Goal: Task Accomplishment & Management: Complete application form

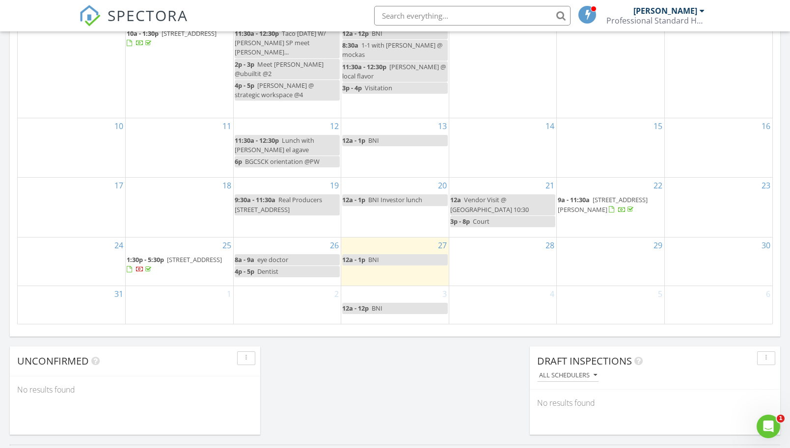
scroll to position [577, 0]
click at [609, 238] on div "29" at bounding box center [611, 261] width 108 height 48
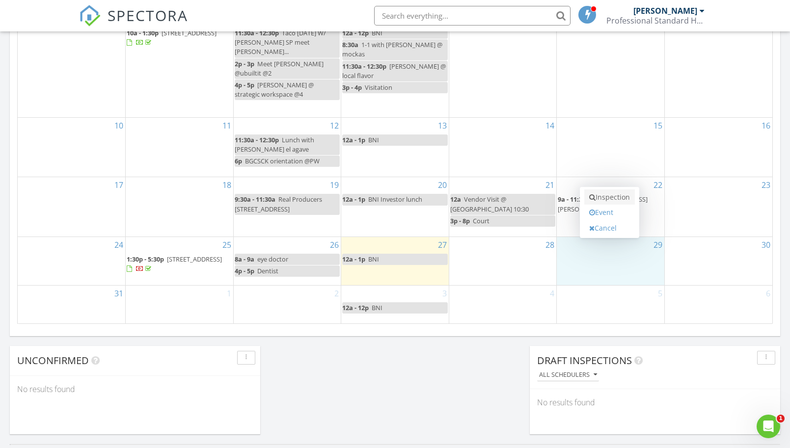
click at [610, 196] on link "Inspection" at bounding box center [609, 198] width 51 height 16
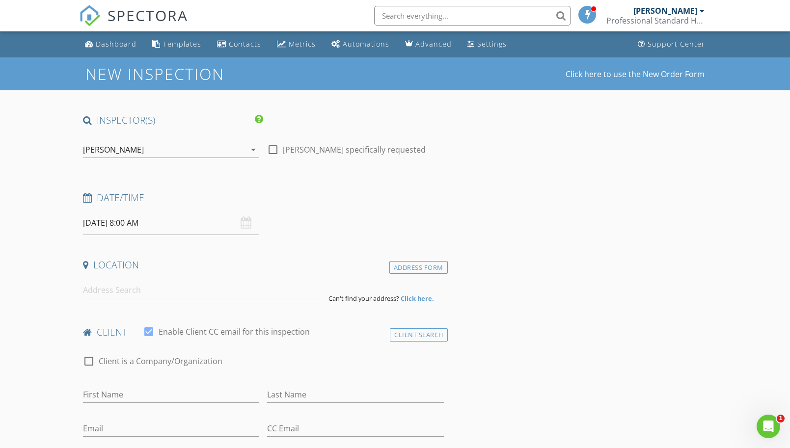
click at [173, 227] on input "08/29/2025 8:00 AM" at bounding box center [171, 223] width 176 height 24
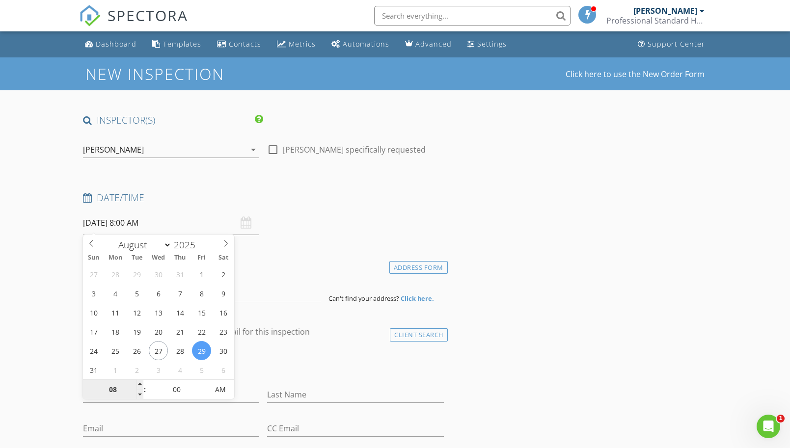
click at [120, 393] on input "08" at bounding box center [113, 391] width 60 height 20
type input "10"
type input "[DATE] 10:00 AM"
click at [275, 361] on div "check_box_outline_blank Client is a Company/Organization" at bounding box center [263, 367] width 361 height 26
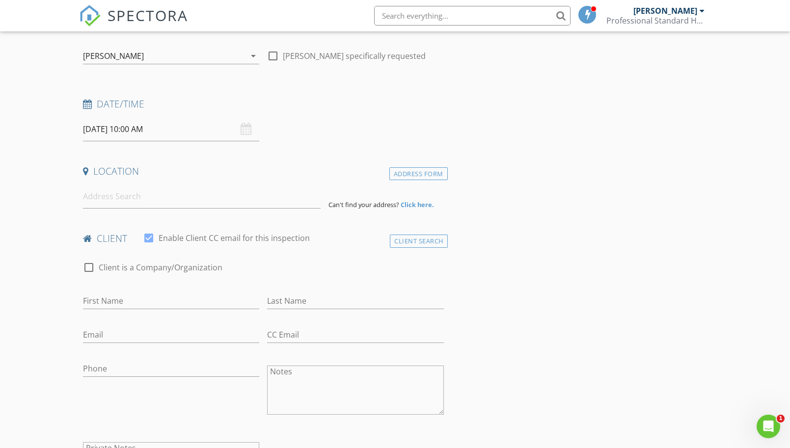
scroll to position [95, 0]
click at [190, 302] on input "First Name" at bounding box center [171, 300] width 176 height 16
type input "[PERSON_NAME]"
click at [299, 300] on input "Last Name" at bounding box center [355, 300] width 176 height 16
type input "Rucus"
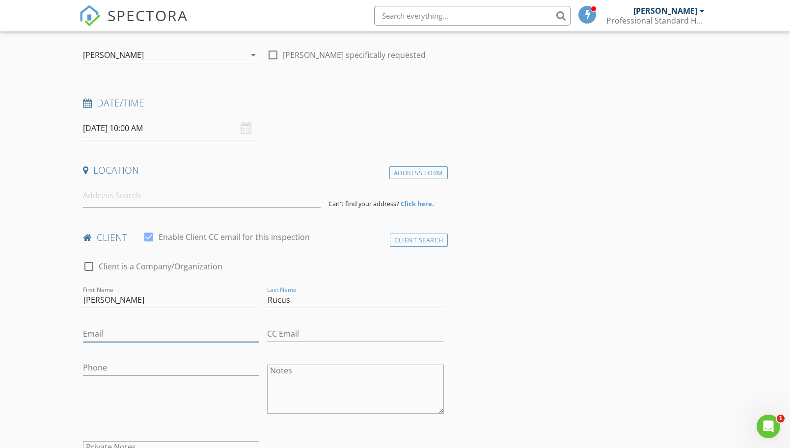
click at [156, 326] on input "Email" at bounding box center [171, 334] width 176 height 16
click at [102, 362] on input "Phone" at bounding box center [171, 370] width 176 height 16
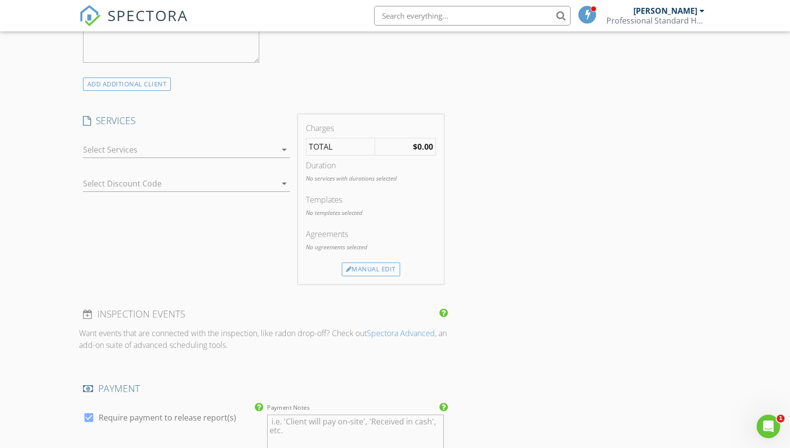
scroll to position [525, 0]
type input "[PHONE_NUMBER]"
click at [191, 151] on div at bounding box center [179, 149] width 193 height 16
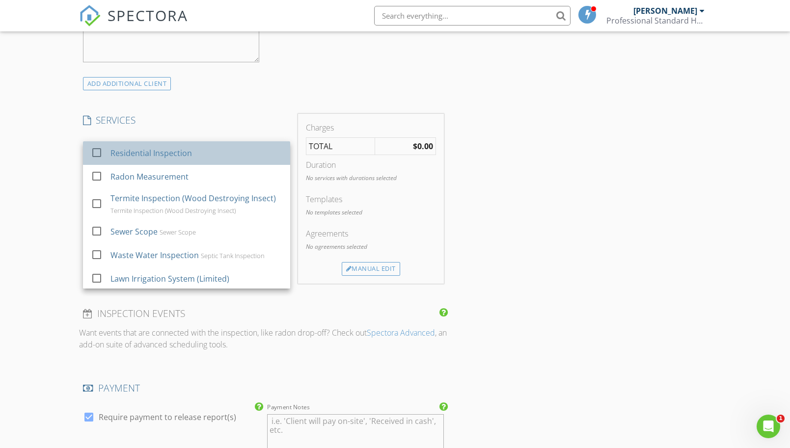
click at [190, 154] on div "Residential Inspection" at bounding box center [151, 153] width 82 height 12
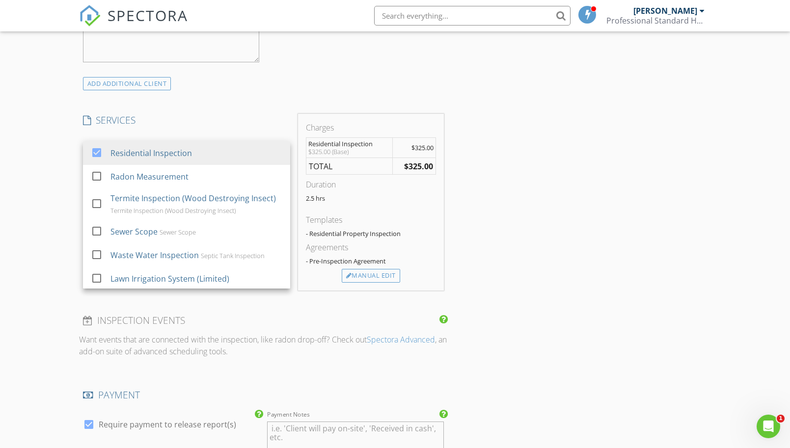
click at [43, 196] on div "New Inspection Click here to use the New Order Form INSPECTOR(S) check_box Davi…" at bounding box center [395, 281] width 790 height 1499
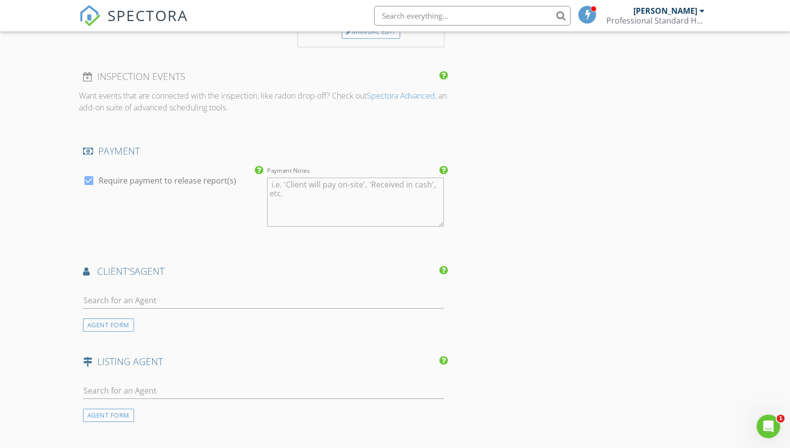
scroll to position [767, 0]
click at [125, 322] on div "AGENT FORM" at bounding box center [108, 327] width 51 height 13
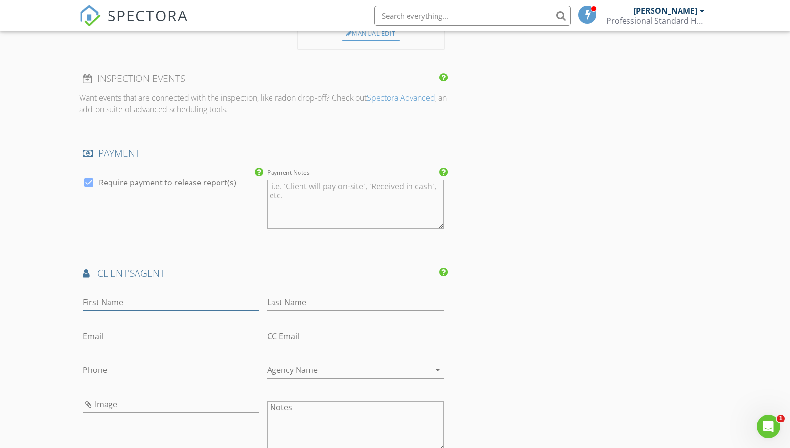
click at [166, 295] on input "First Name" at bounding box center [171, 303] width 176 height 16
type input "[PERSON_NAME]"
click at [287, 301] on input "Last Name" at bounding box center [355, 303] width 176 height 16
type input "[PERSON_NAME]"
click at [173, 333] on input "Email" at bounding box center [171, 336] width 176 height 16
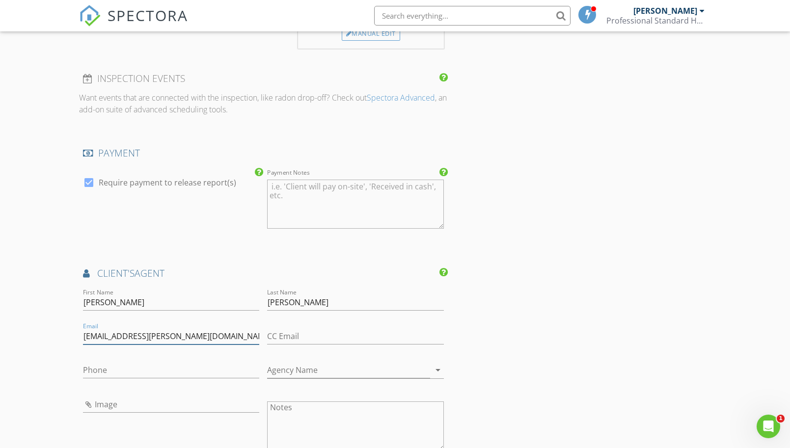
type input "Mleeper@weigand.com"
click at [174, 367] on input "Phone" at bounding box center [171, 370] width 176 height 16
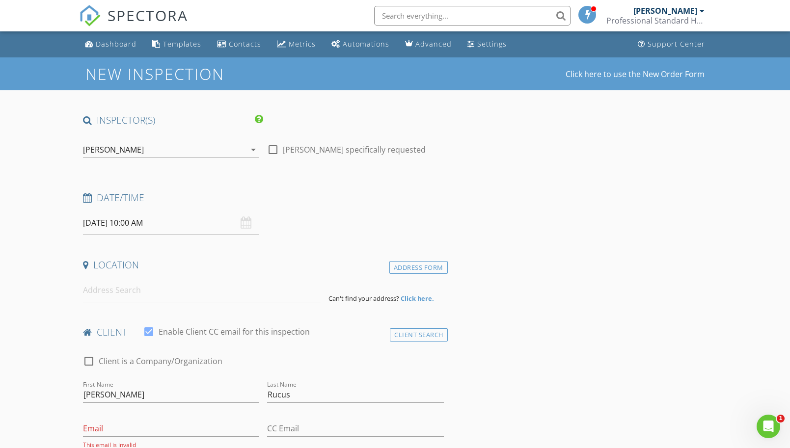
scroll to position [0, 0]
type input "[PHONE_NUMBER]"
click at [171, 294] on input at bounding box center [202, 290] width 238 height 24
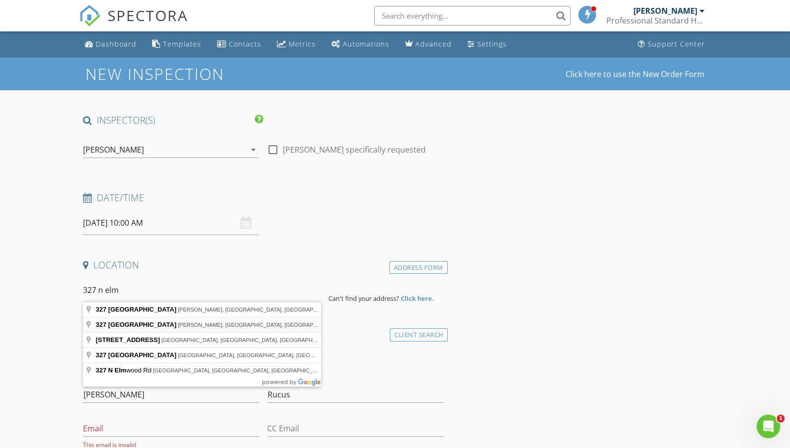
type input "327 North Elm Street, Douglass, KS, USA"
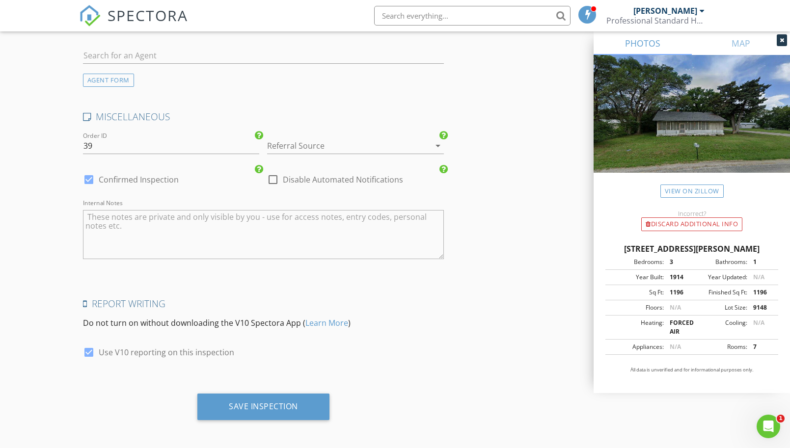
scroll to position [1524, 0]
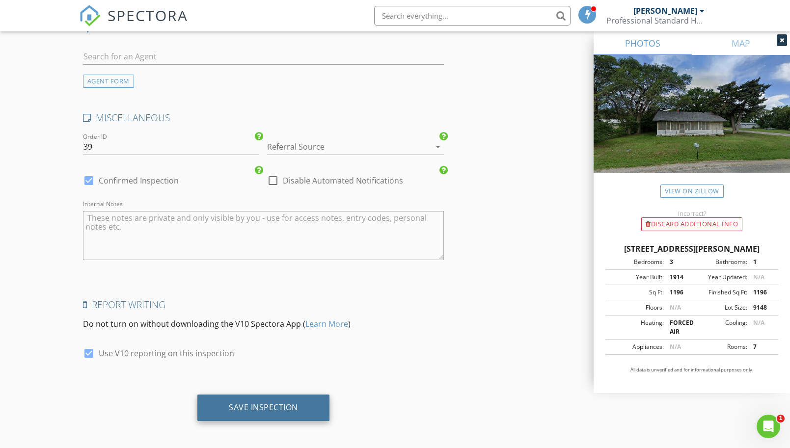
type input "[EMAIL_ADDRESS][DOMAIN_NAME]"
click at [226, 406] on div "Save Inspection" at bounding box center [263, 408] width 132 height 27
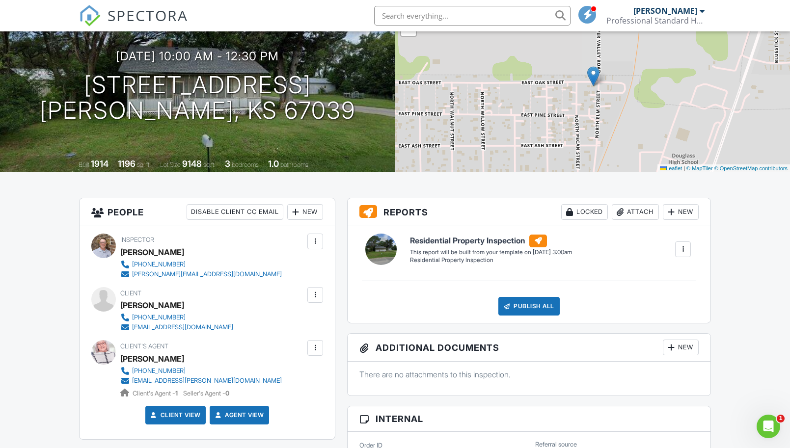
scroll to position [90, 0]
